Goal: Task Accomplishment & Management: Use online tool/utility

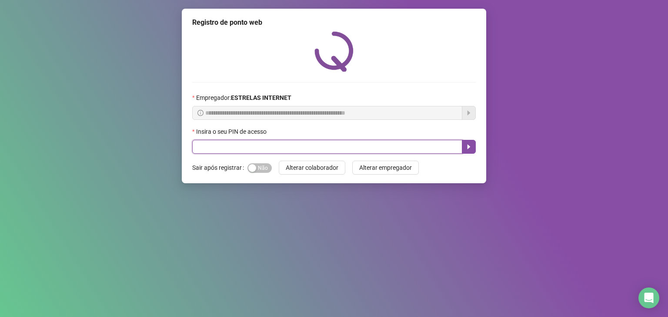
click at [260, 150] on input "text" at bounding box center [327, 147] width 270 height 14
type input "*****"
click at [470, 148] on icon "caret-right" at bounding box center [468, 146] width 7 height 7
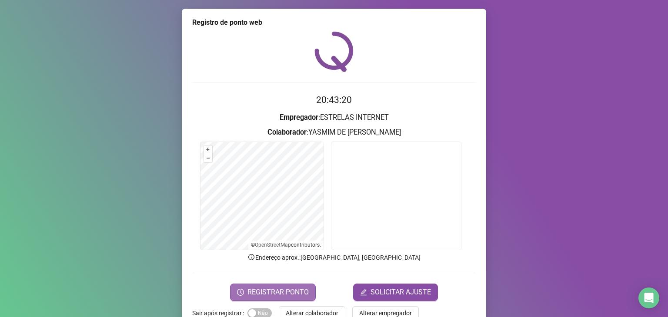
click at [307, 293] on button "REGISTRAR PONTO" at bounding box center [273, 292] width 86 height 17
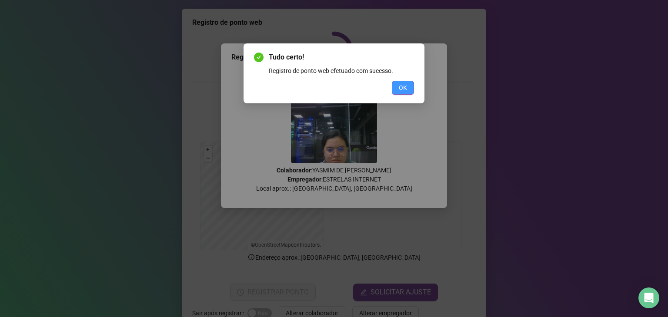
click at [400, 87] on span "OK" at bounding box center [403, 88] width 8 height 10
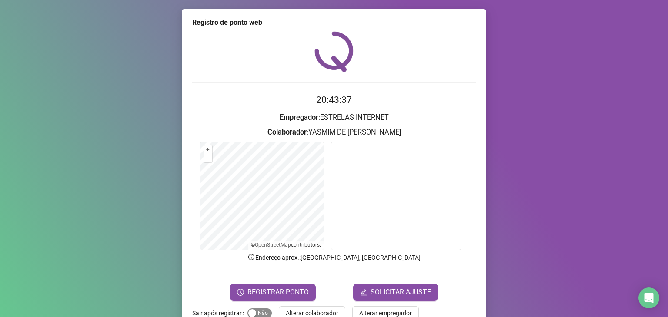
click at [258, 316] on span "Sim Não" at bounding box center [259, 314] width 24 height 10
click at [294, 289] on span "REGISTRAR PONTO" at bounding box center [277, 292] width 61 height 10
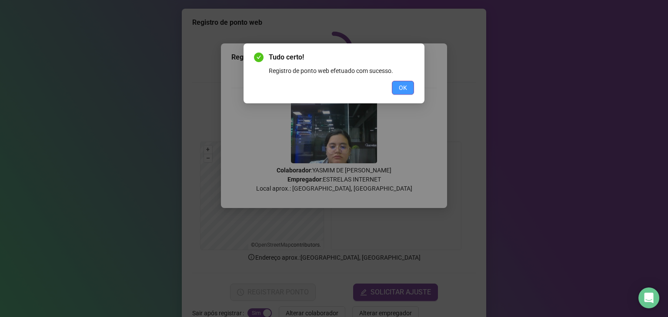
click at [404, 90] on span "OK" at bounding box center [403, 88] width 8 height 10
